Goal: Complete application form

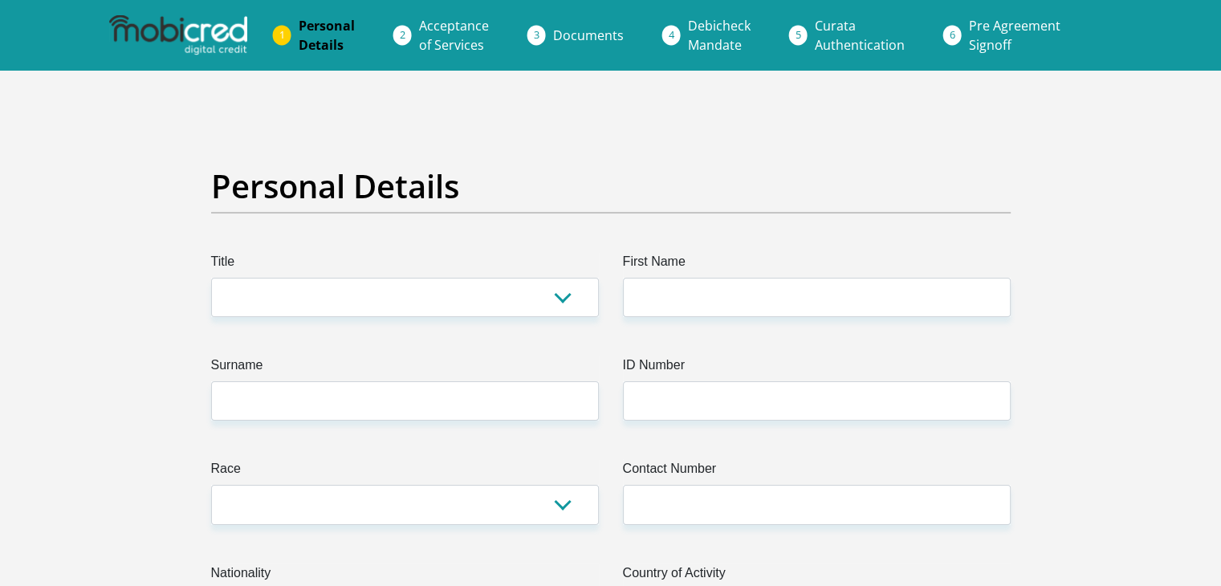
select select "Mr"
click at [211, 278] on select "Mr Ms Mrs Dr [PERSON_NAME]" at bounding box center [405, 297] width 388 height 39
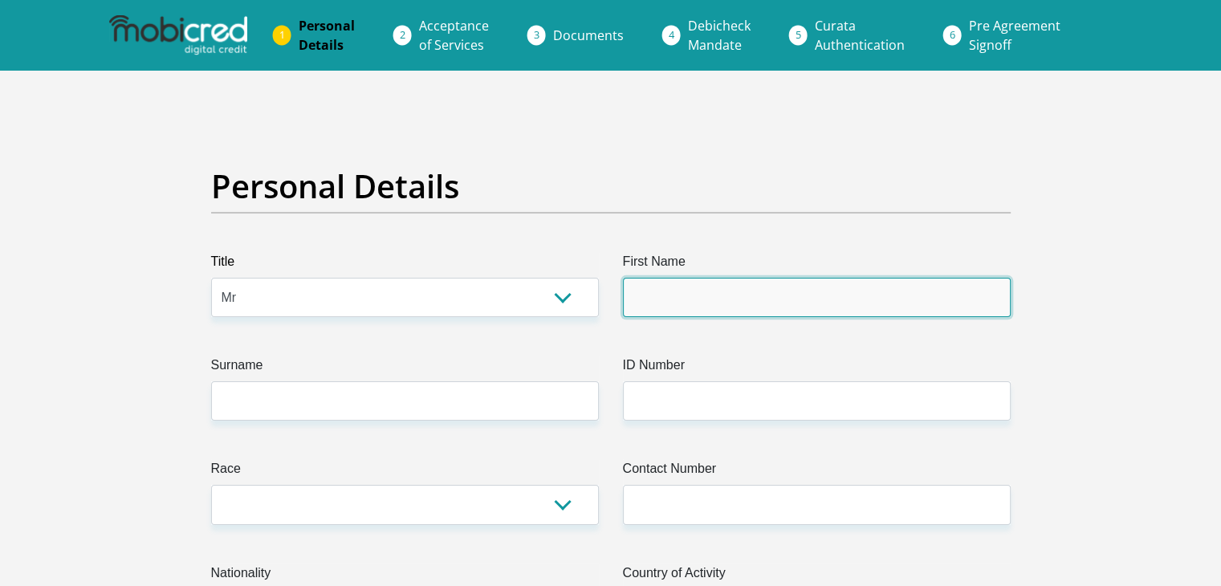
click at [710, 292] on input "First Name" at bounding box center [817, 297] width 388 height 39
type input "nkosinathi"
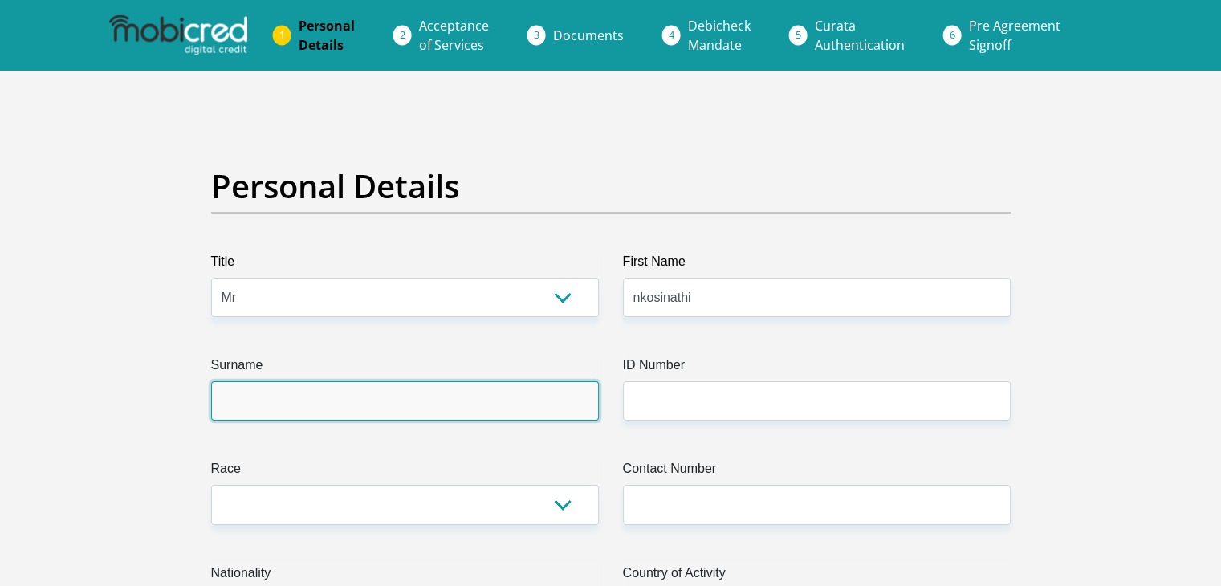
click at [258, 406] on input "Surname" at bounding box center [405, 400] width 388 height 39
type input "mbonane"
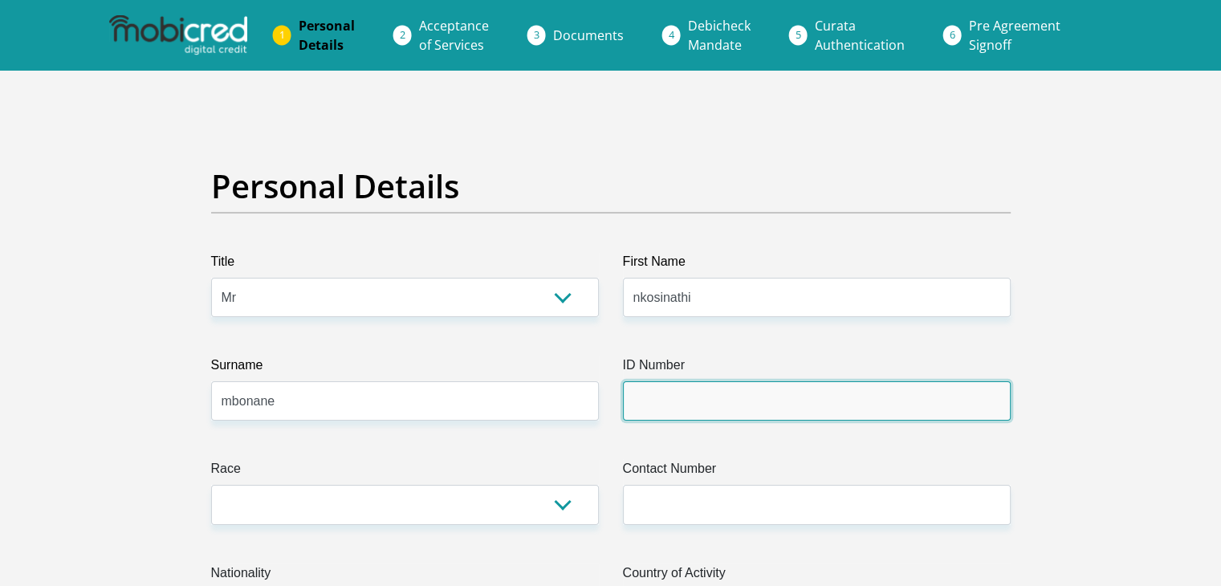
click at [648, 398] on input "ID Number" at bounding box center [817, 400] width 388 height 39
type input "0203305741084"
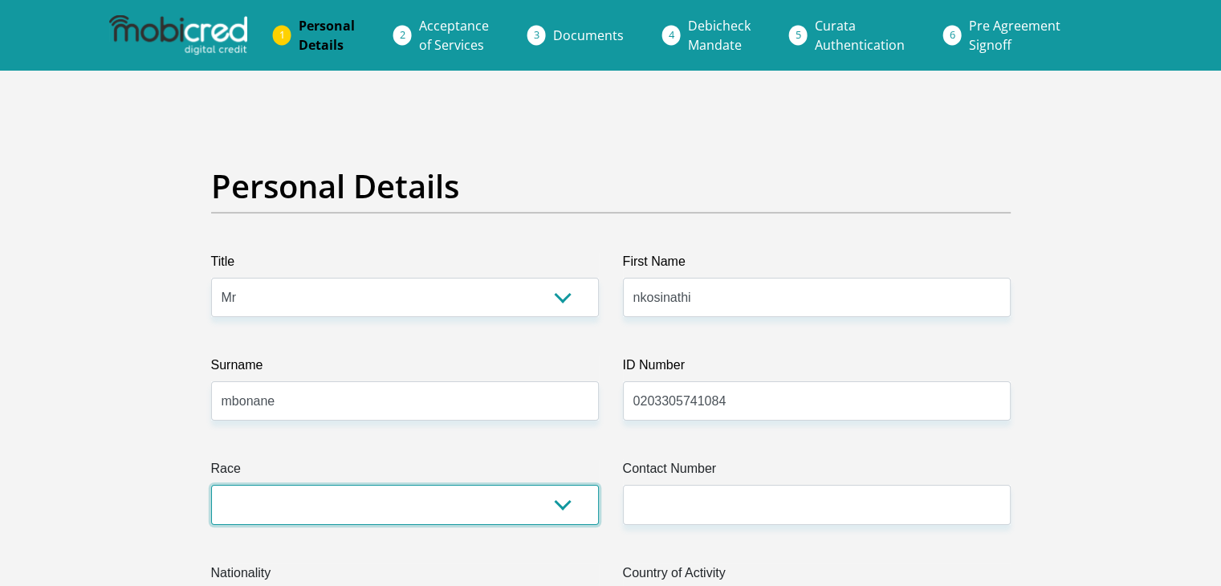
click at [565, 508] on select "Black Coloured Indian White Other" at bounding box center [405, 504] width 388 height 39
select select "1"
click at [211, 485] on select "Black Coloured Indian White Other" at bounding box center [405, 504] width 388 height 39
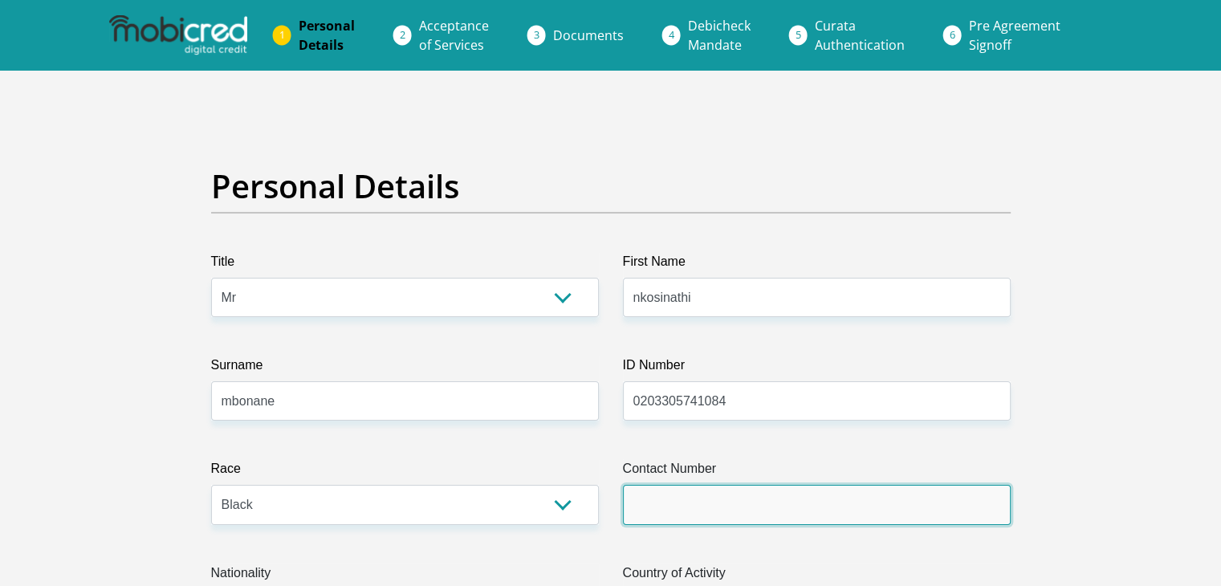
click at [764, 510] on input "Contact Number" at bounding box center [817, 504] width 388 height 39
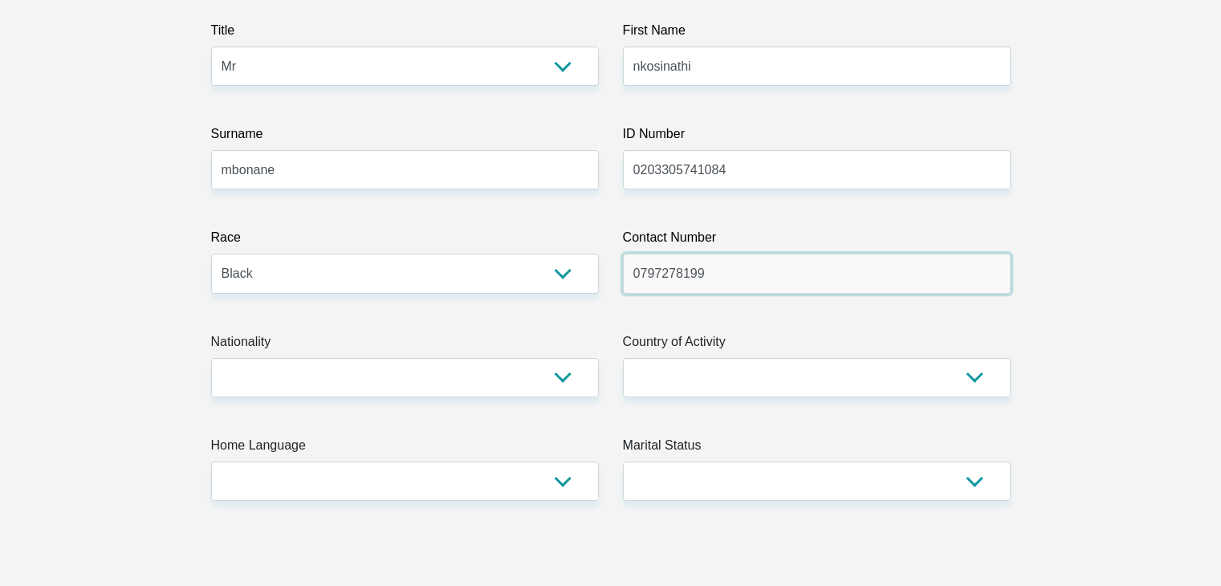
scroll to position [331, 0]
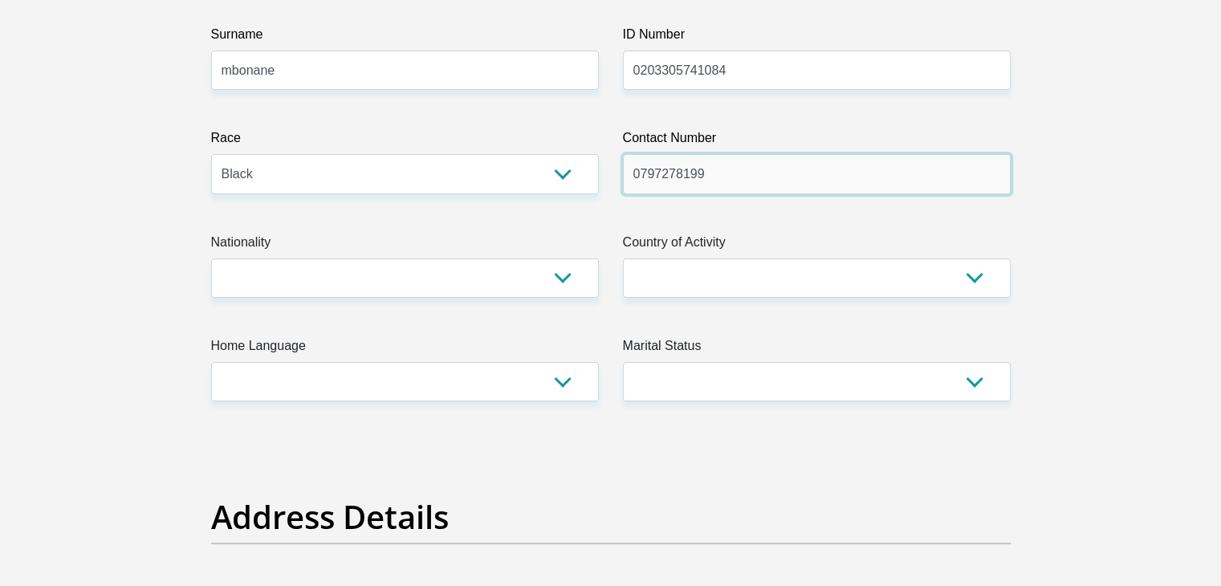
type input "0797278199"
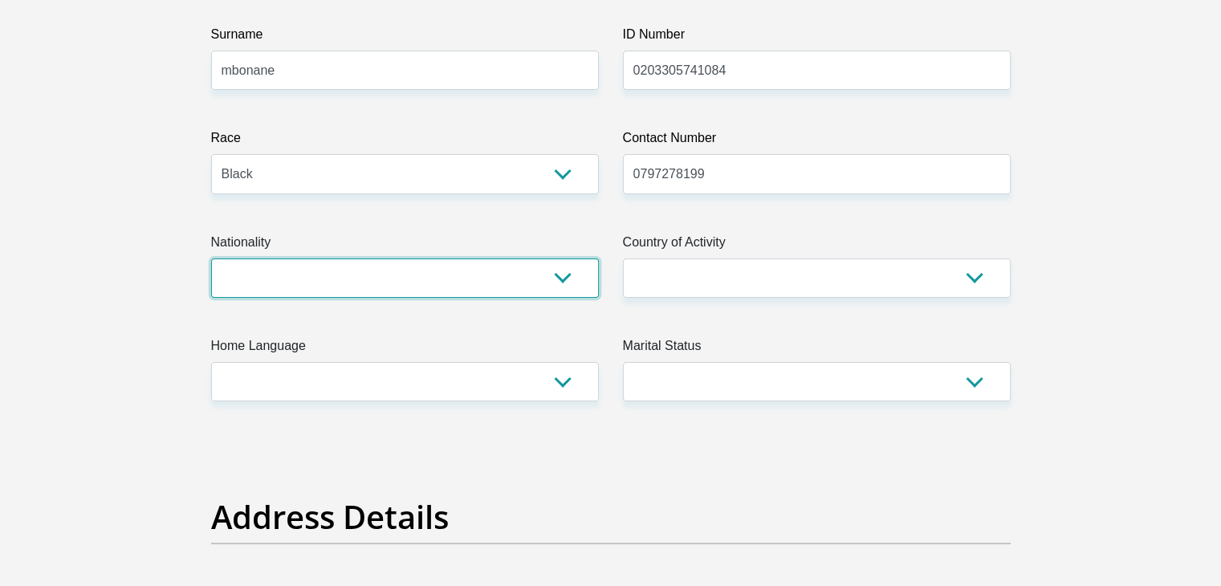
click at [549, 267] on select "South Africa Afghanistan Aland Islands Albania Algeria America Samoa American V…" at bounding box center [405, 278] width 388 height 39
select select "ZAF"
click at [211, 259] on select "South Africa Afghanistan Aland Islands Albania Algeria America Samoa American V…" at bounding box center [405, 278] width 388 height 39
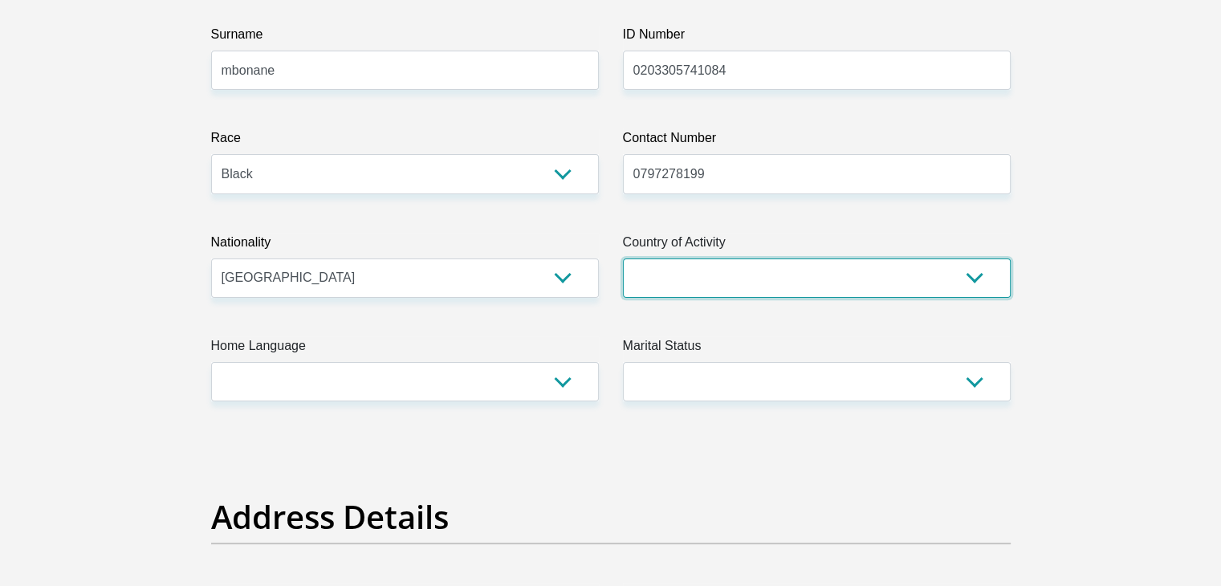
click at [803, 280] on select "South Africa Afghanistan Aland Islands Albania Algeria America Samoa American V…" at bounding box center [817, 278] width 388 height 39
select select "ZAF"
click at [623, 259] on select "South Africa Afghanistan Aland Islands Albania Algeria America Samoa American V…" at bounding box center [817, 278] width 388 height 39
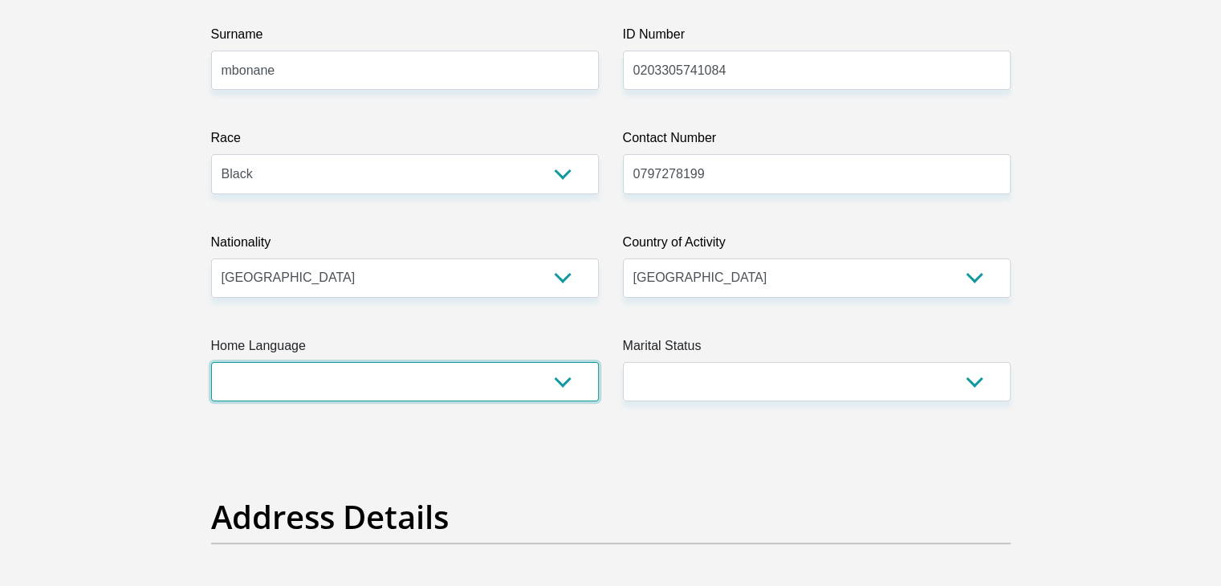
click at [320, 392] on select "Afrikaans English Sepedi South Ndebele Southern Sotho Swati Tsonga Tswana Venda…" at bounding box center [405, 381] width 388 height 39
select select "nbl"
click at [211, 362] on select "Afrikaans English Sepedi South Ndebele Southern Sotho Swati Tsonga Tswana Venda…" at bounding box center [405, 381] width 388 height 39
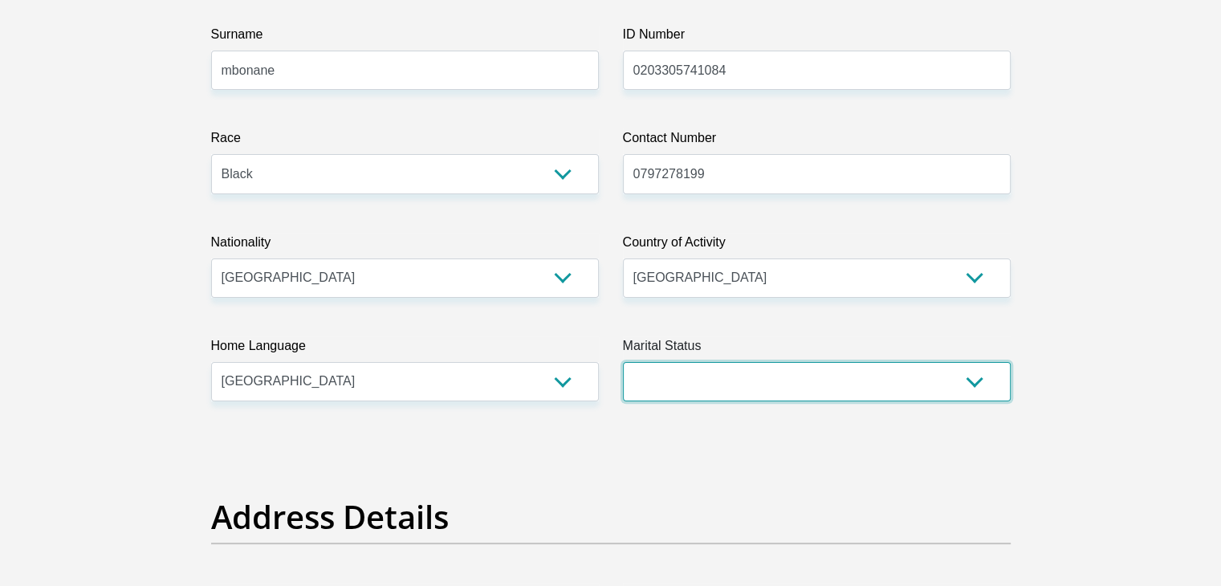
click at [793, 383] on select "Married ANC Single Divorced Widowed Married COP or Customary Law" at bounding box center [817, 381] width 388 height 39
select select "2"
click at [623, 362] on select "Married ANC Single Divorced Widowed Married COP or Customary Law" at bounding box center [817, 381] width 388 height 39
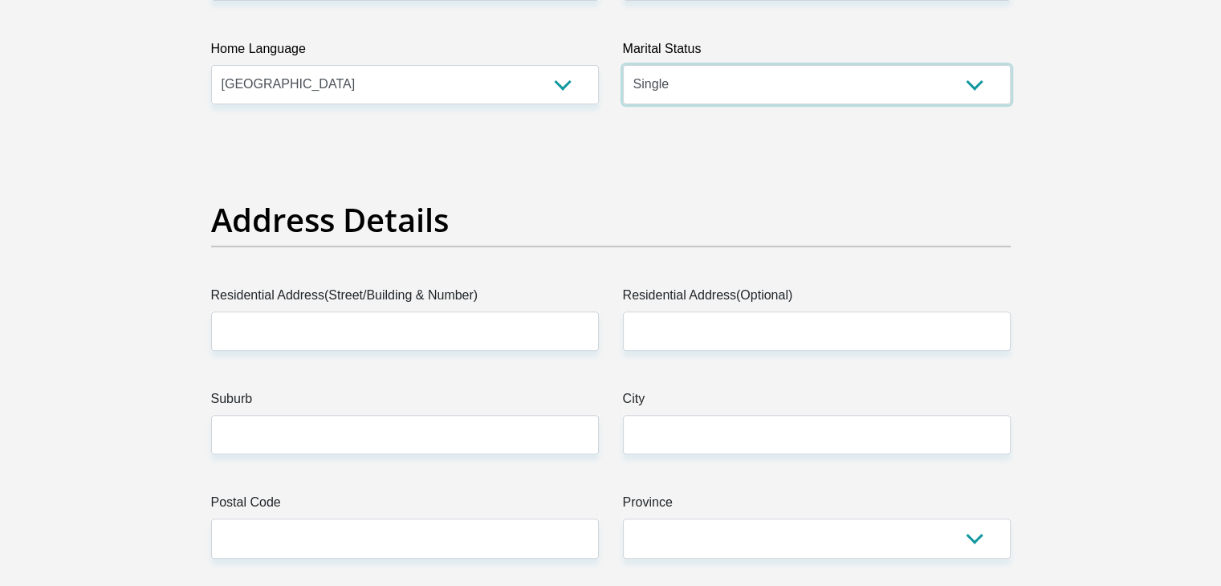
scroll to position [0, 0]
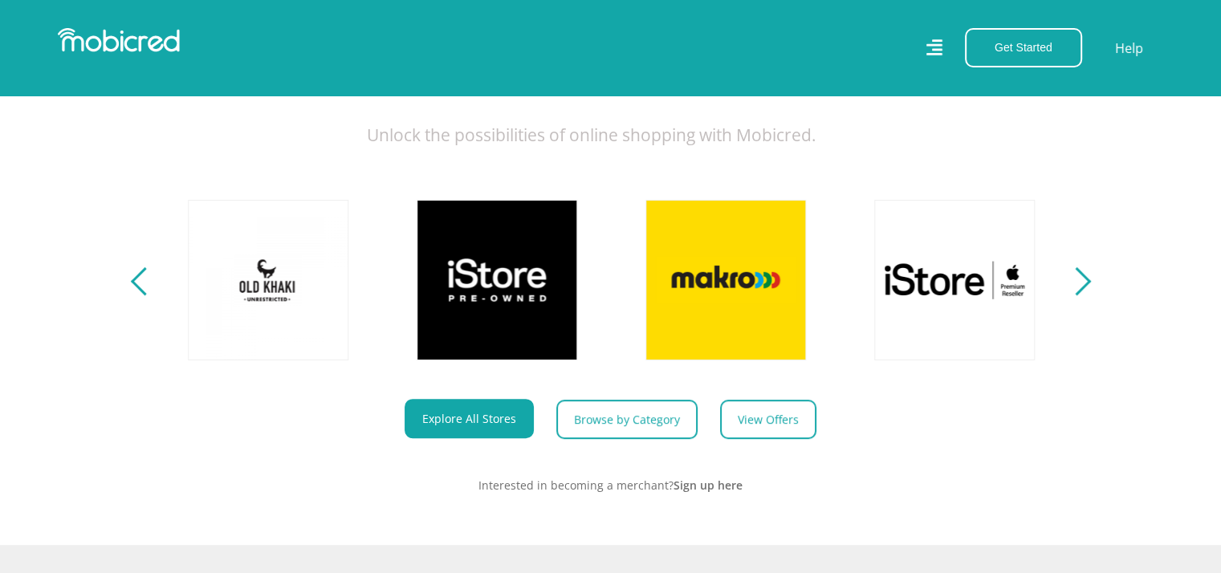
scroll to position [625, 0]
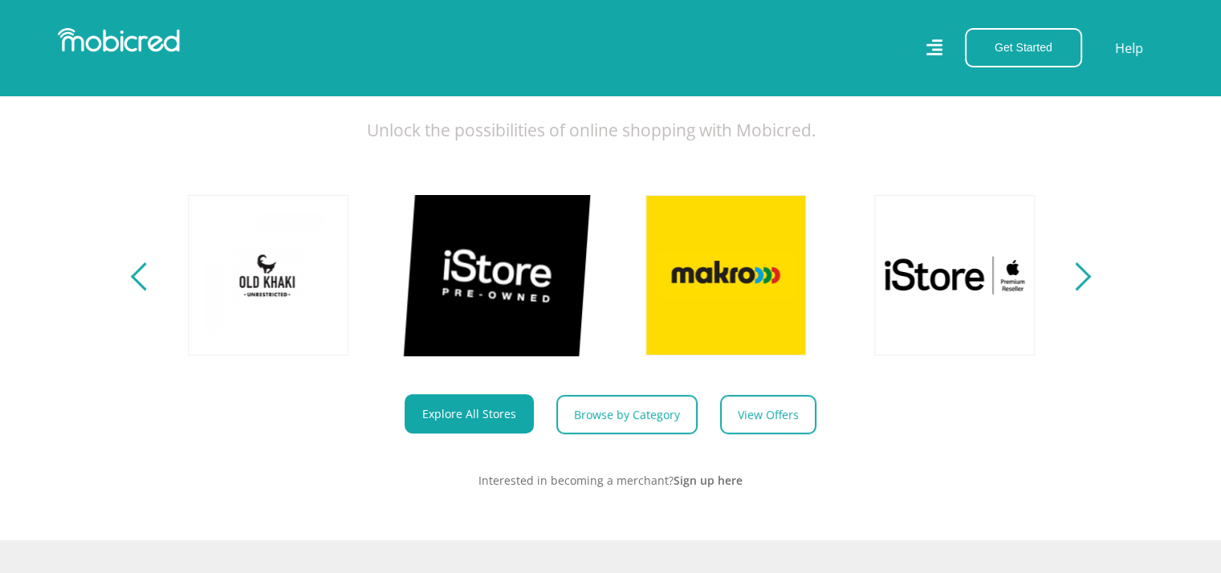
click at [475, 239] on link at bounding box center [497, 275] width 189 height 189
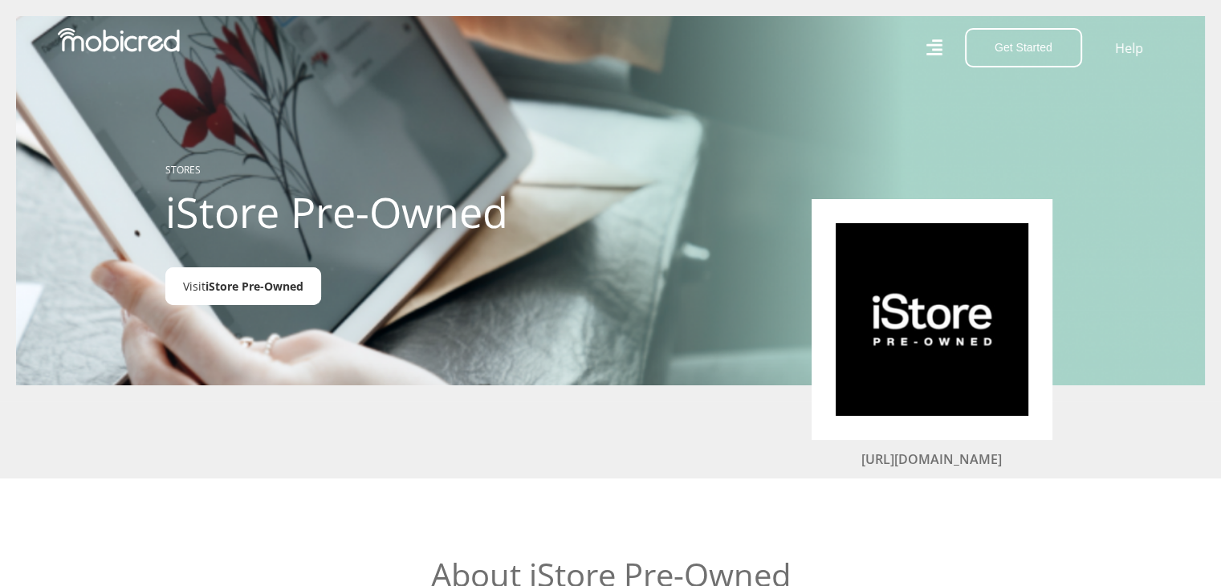
click at [245, 290] on span "iStore Pre-Owned" at bounding box center [255, 286] width 98 height 15
